Goal: Information Seeking & Learning: Learn about a topic

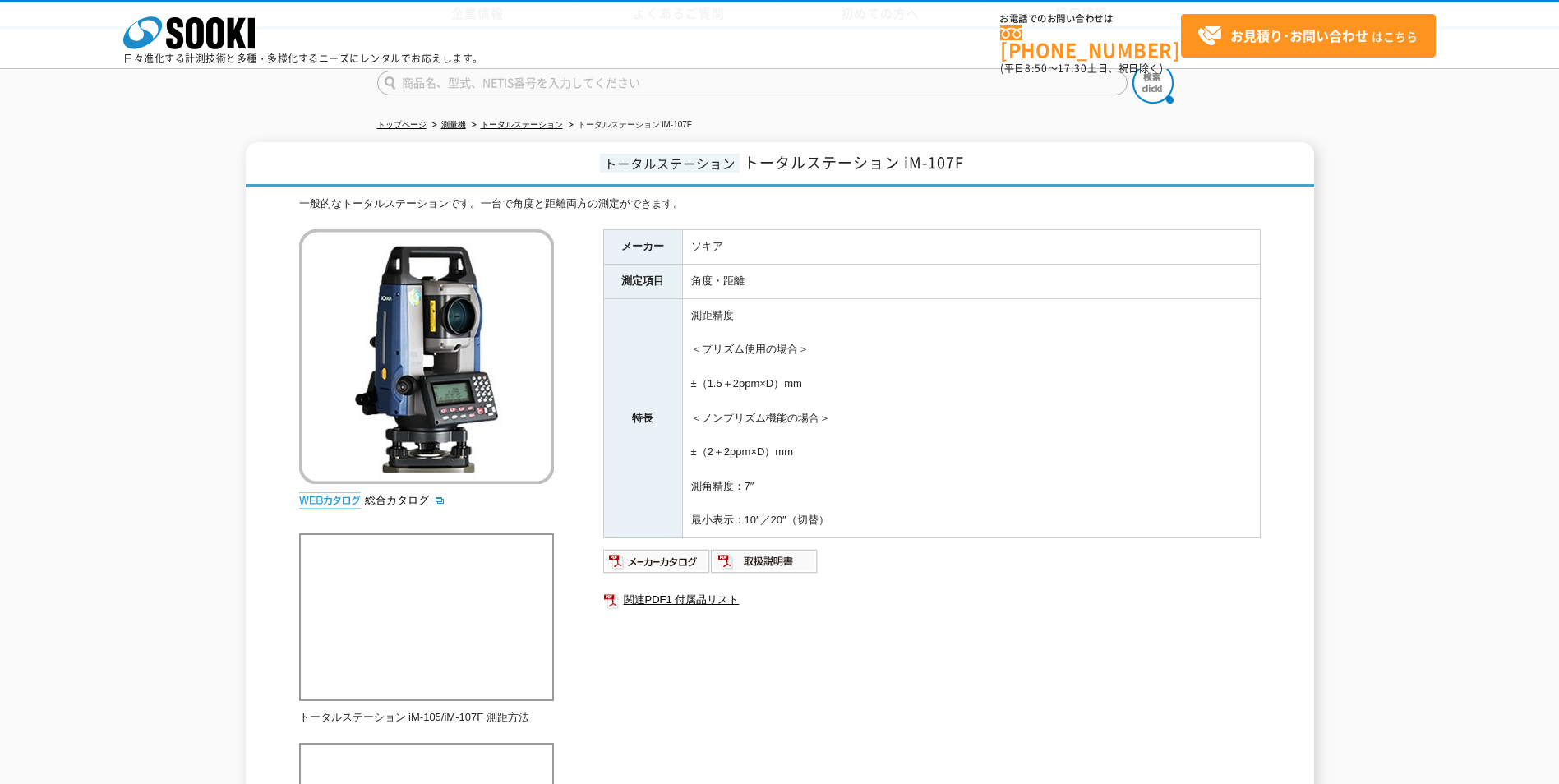
scroll to position [384, 0]
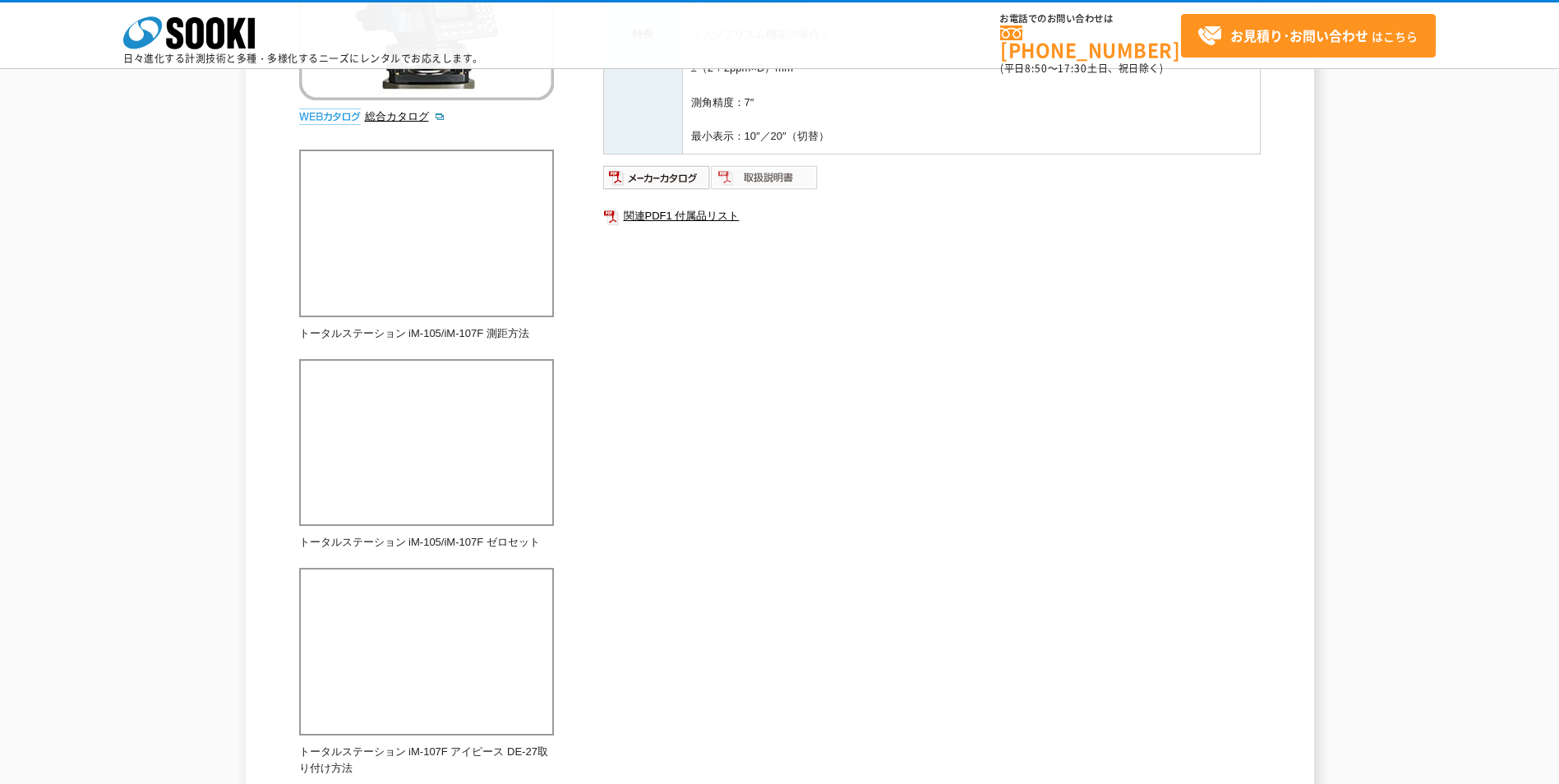
click at [772, 178] on img at bounding box center [764, 178] width 107 height 27
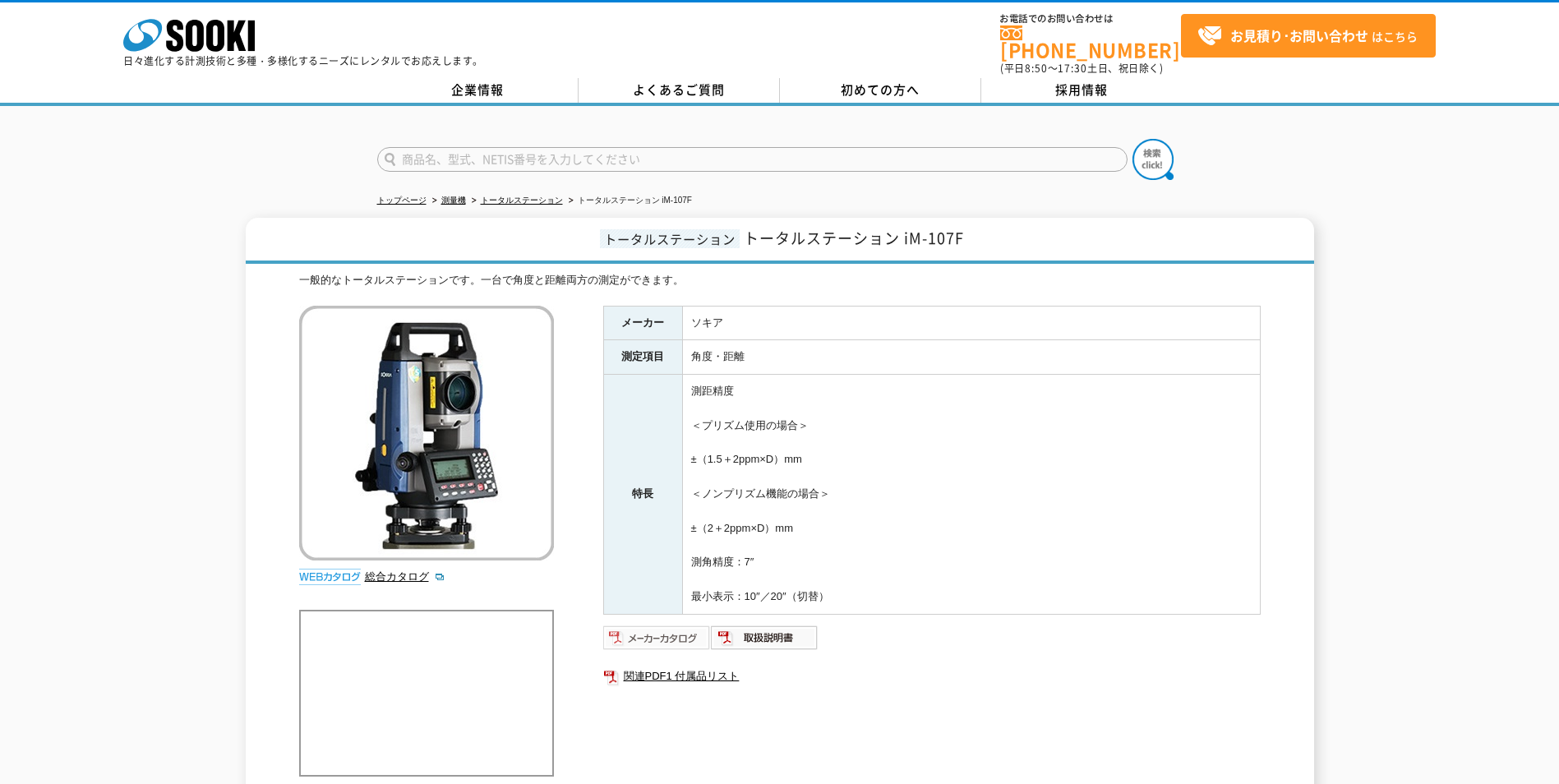
click at [667, 636] on img at bounding box center [657, 638] width 107 height 27
click at [219, 34] on icon at bounding box center [216, 36] width 18 height 32
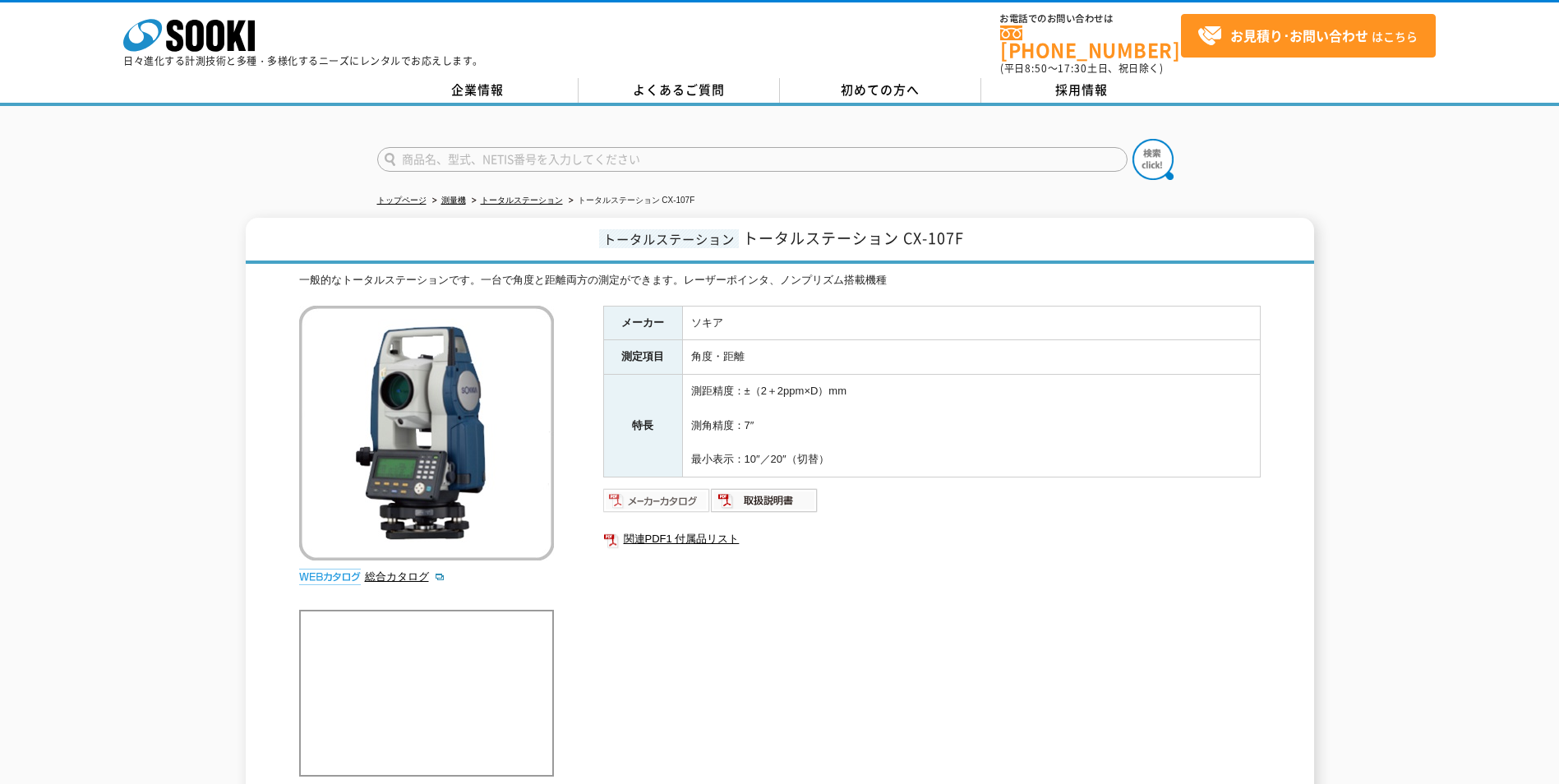
click at [672, 489] on img at bounding box center [657, 501] width 107 height 27
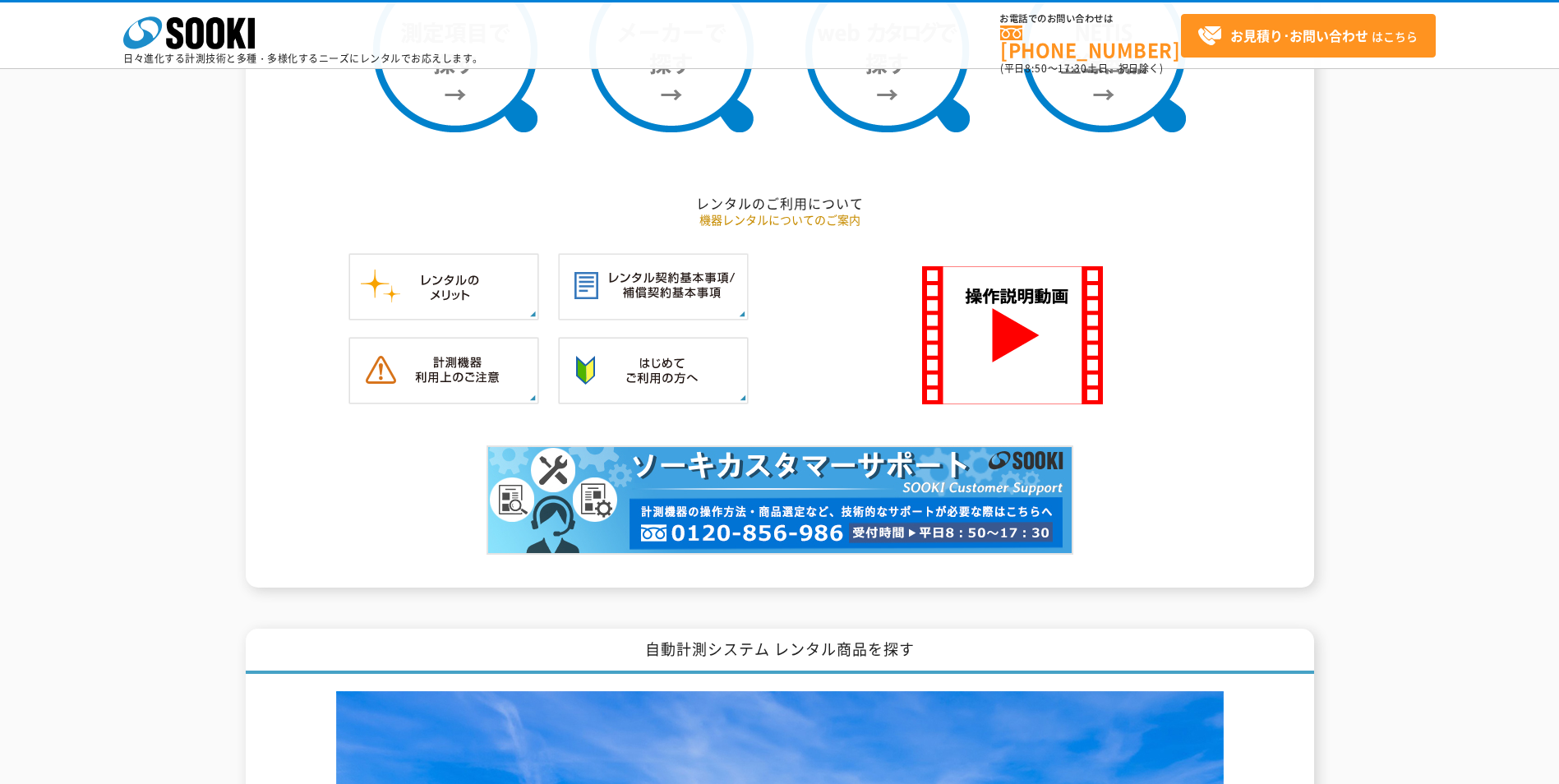
scroll to position [1151, 0]
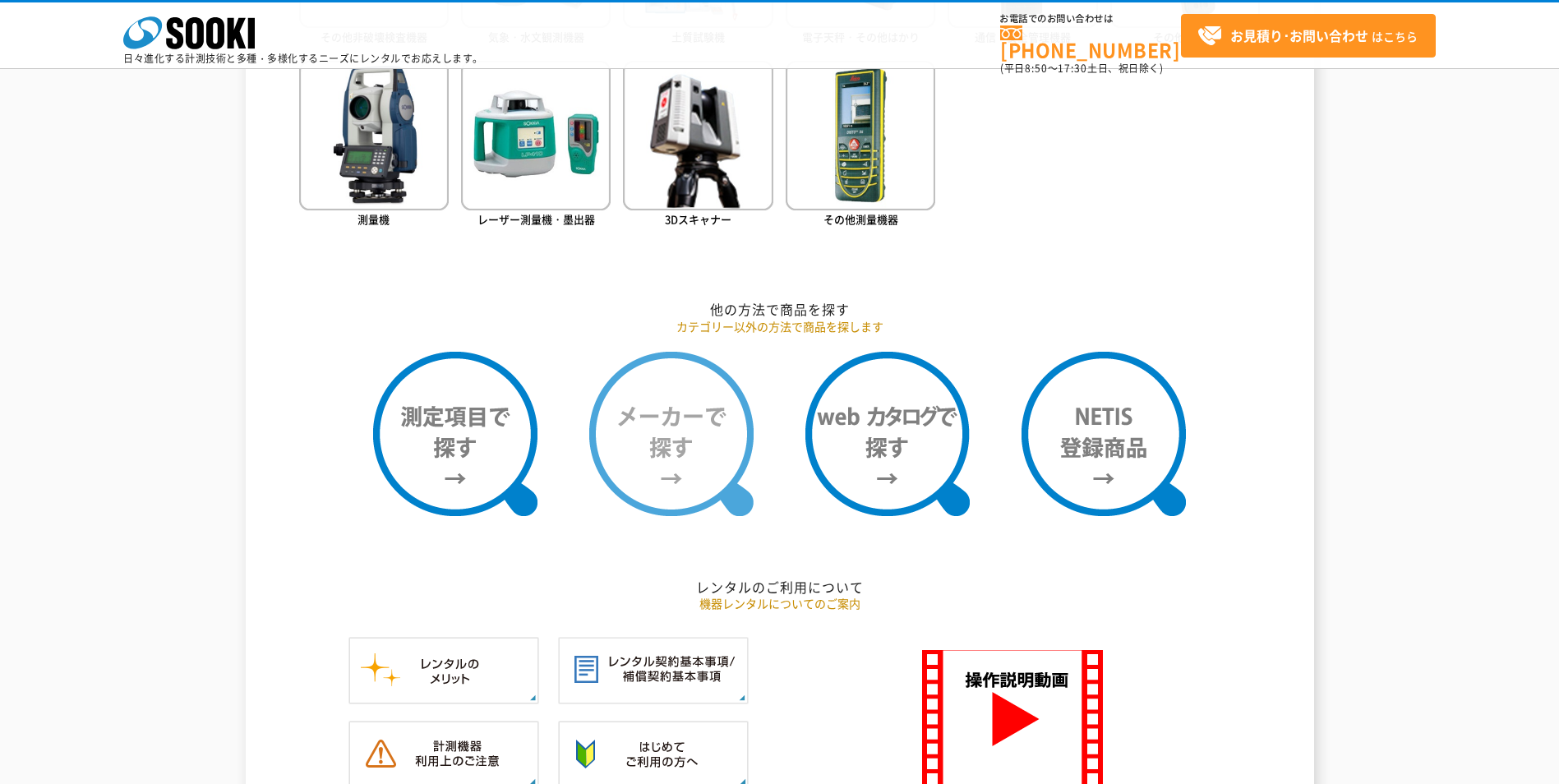
click at [685, 439] on img at bounding box center [672, 434] width 165 height 165
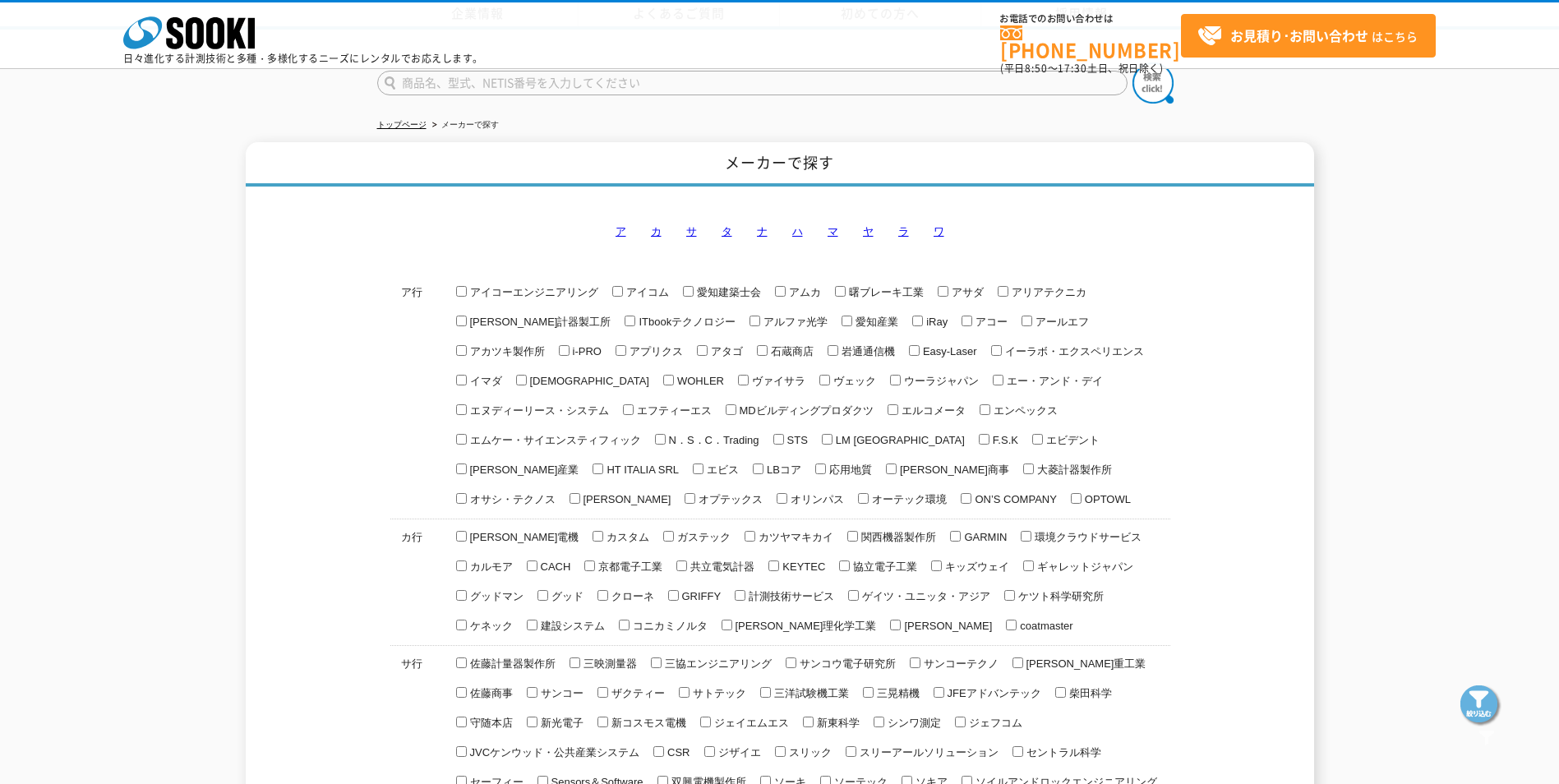
scroll to position [384, 0]
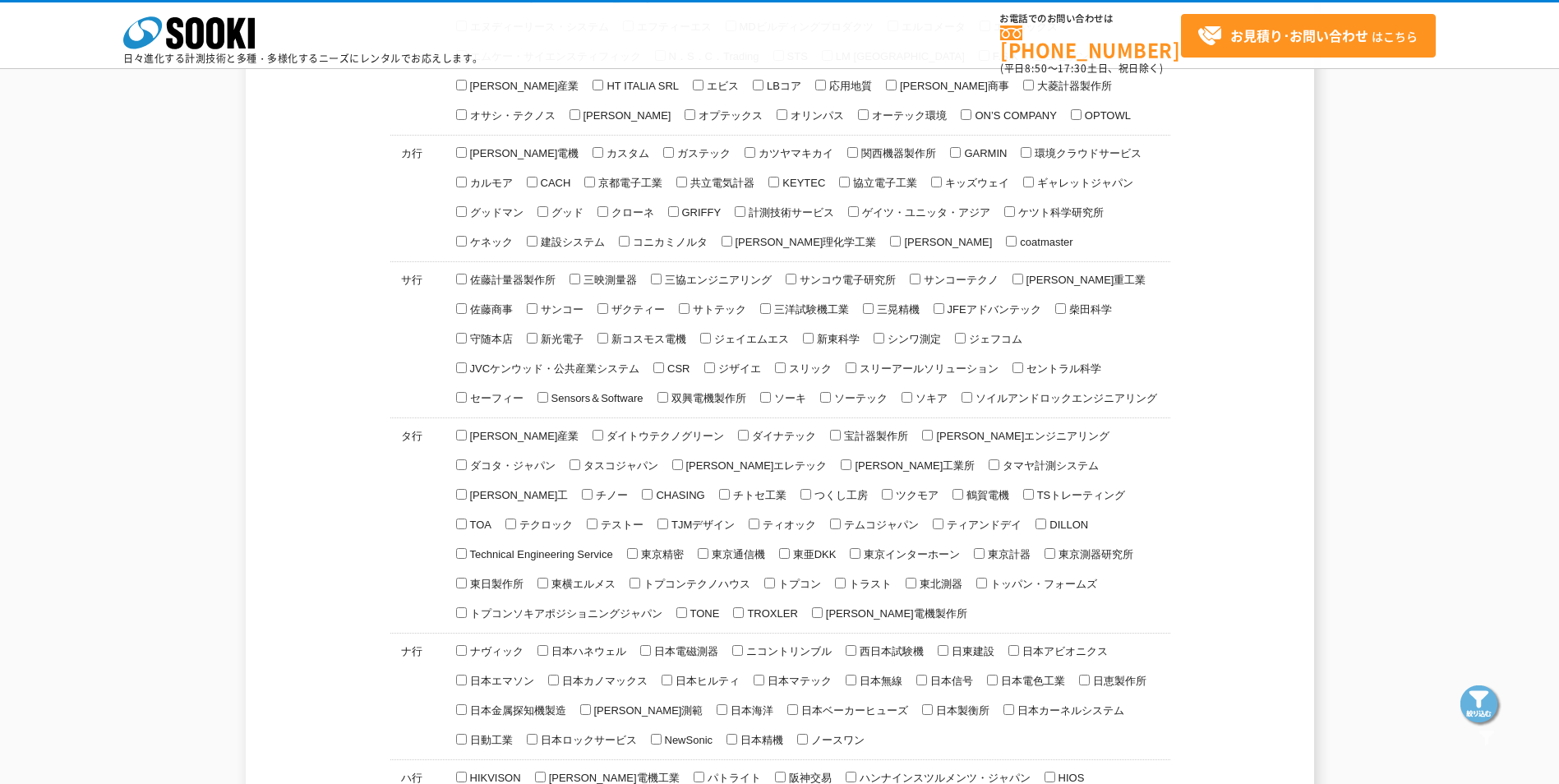
click at [901, 403] on input "ソキア" at bounding box center [906, 397] width 11 height 11
checkbox input "true"
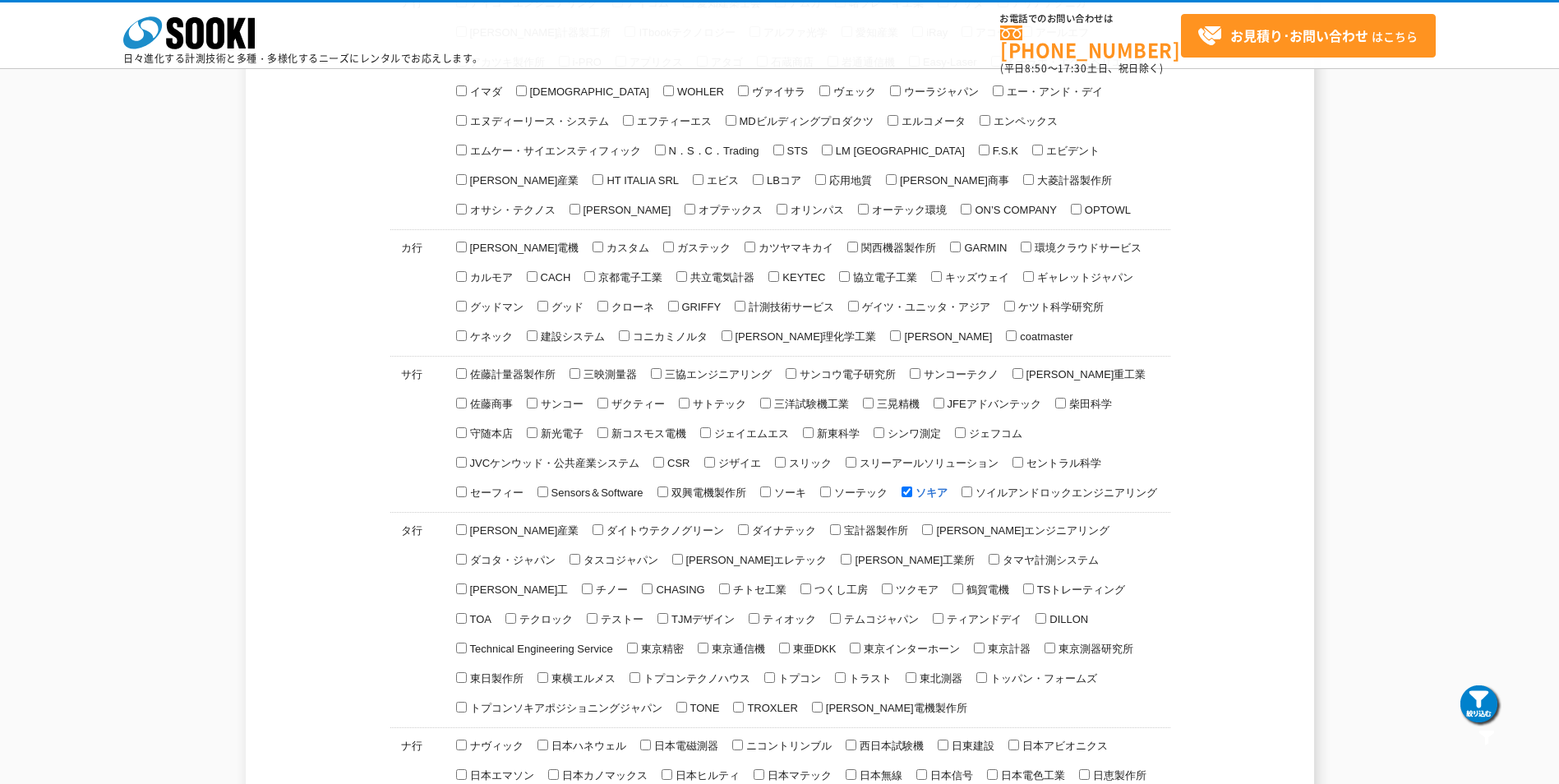
scroll to position [0, 0]
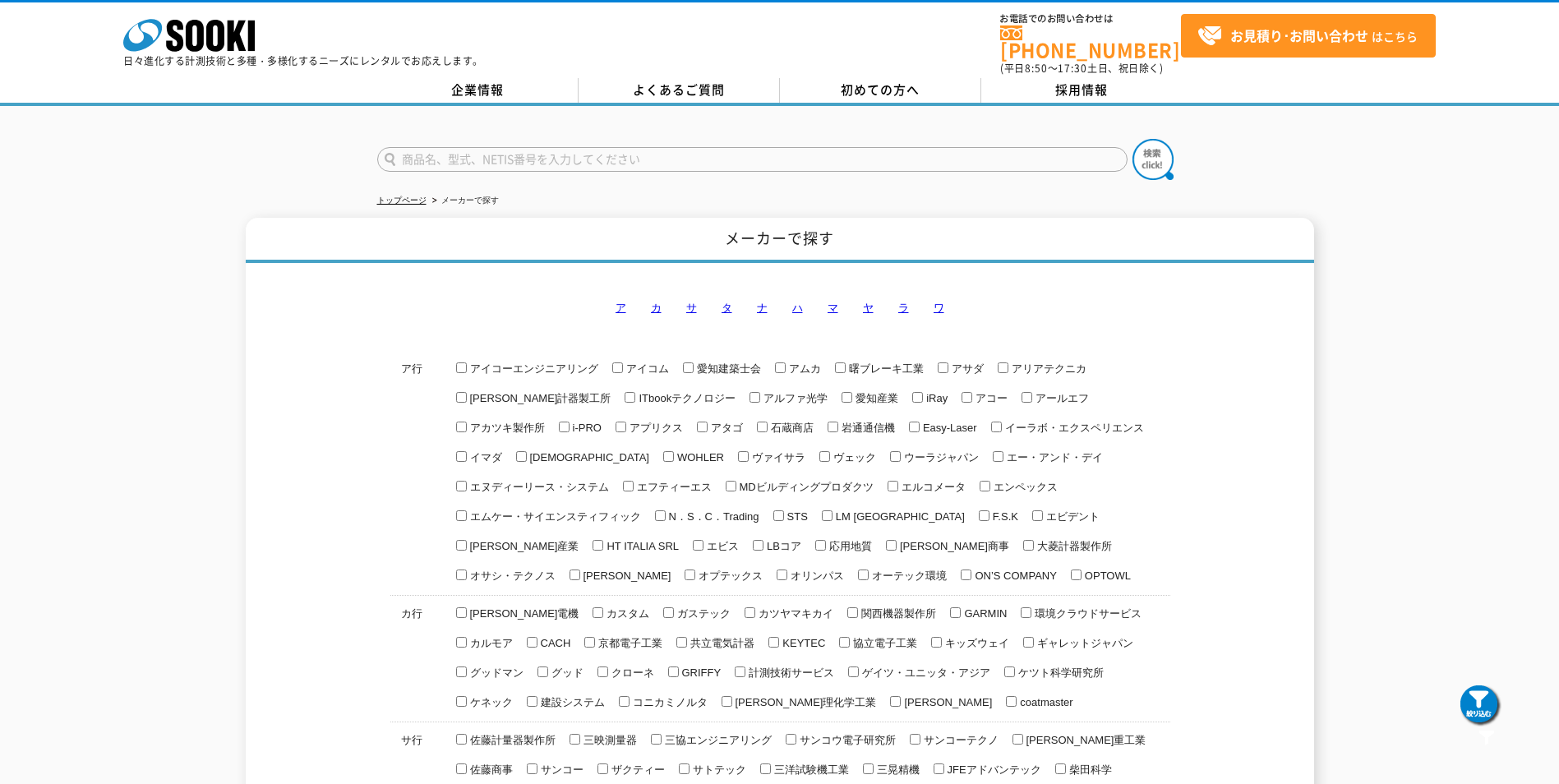
click at [493, 150] on input "text" at bounding box center [752, 160] width 751 height 25
type input "ix"
click at [1150, 149] on img at bounding box center [1153, 159] width 41 height 41
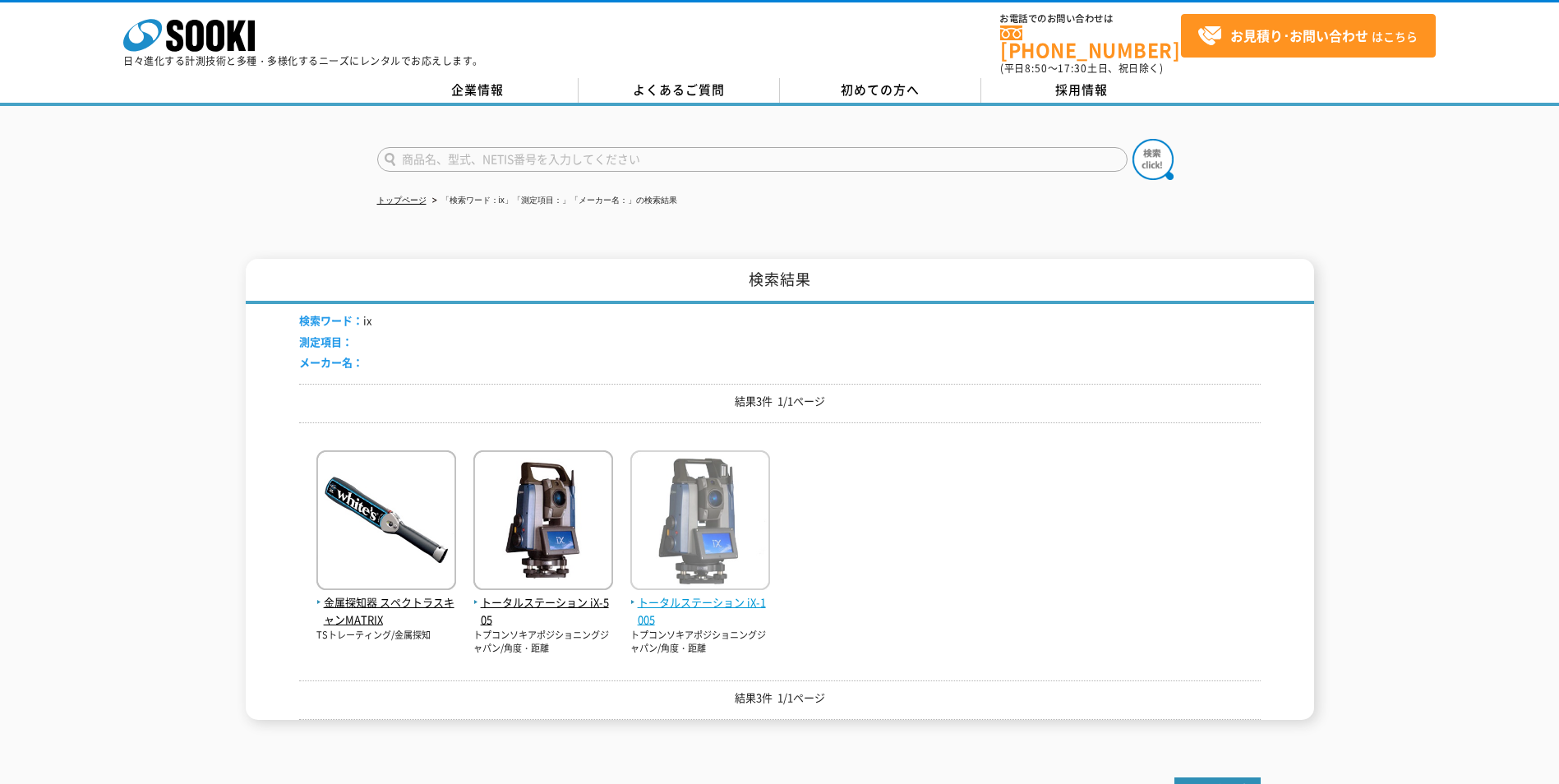
click at [732, 514] on img at bounding box center [700, 522] width 140 height 144
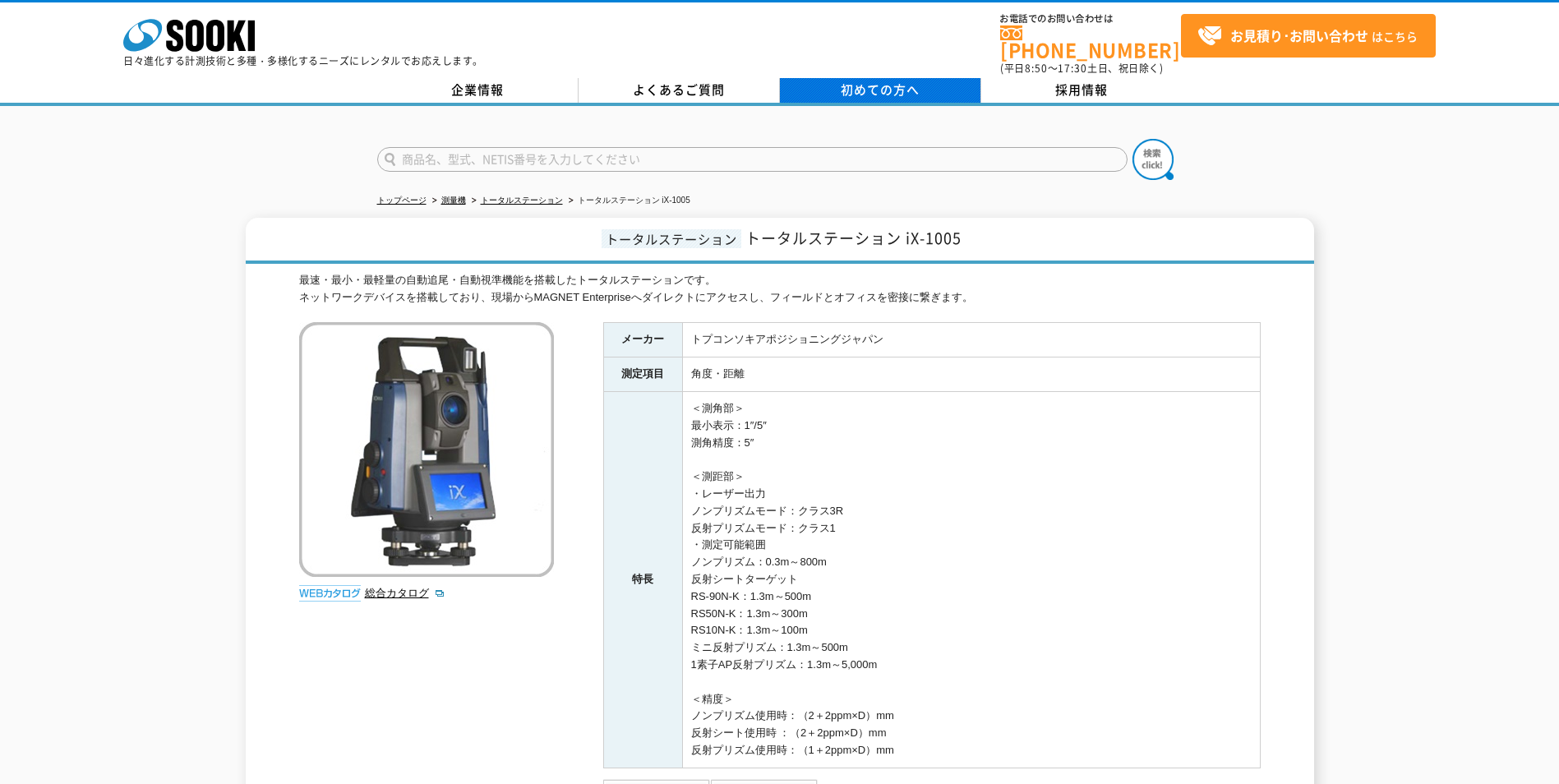
click at [877, 81] on span "初めての方へ" at bounding box center [880, 90] width 79 height 18
